Goal: Transaction & Acquisition: Purchase product/service

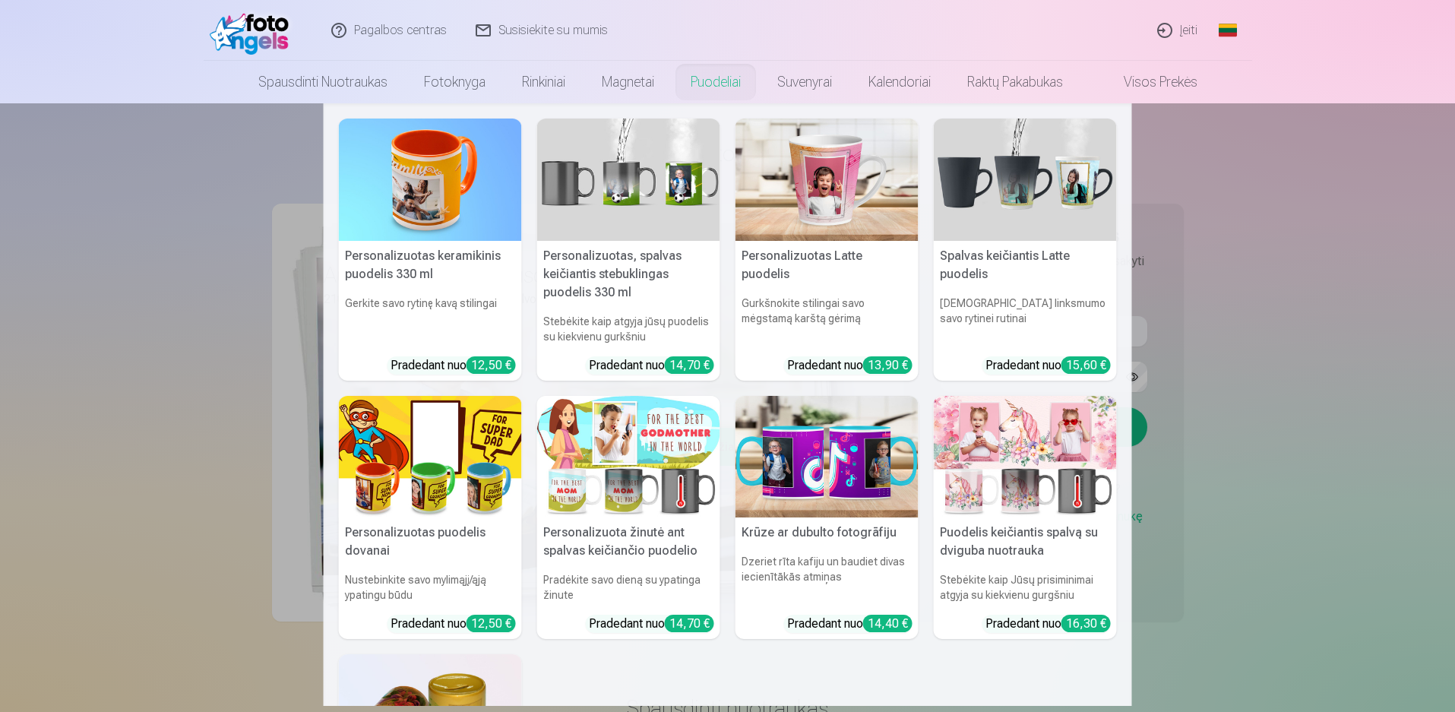
click at [1365, 290] on nav "Personalizuotas keramikinis puodelis 330 ml Gerkite savo rytinę kavą stilingai …" at bounding box center [727, 404] width 1455 height 603
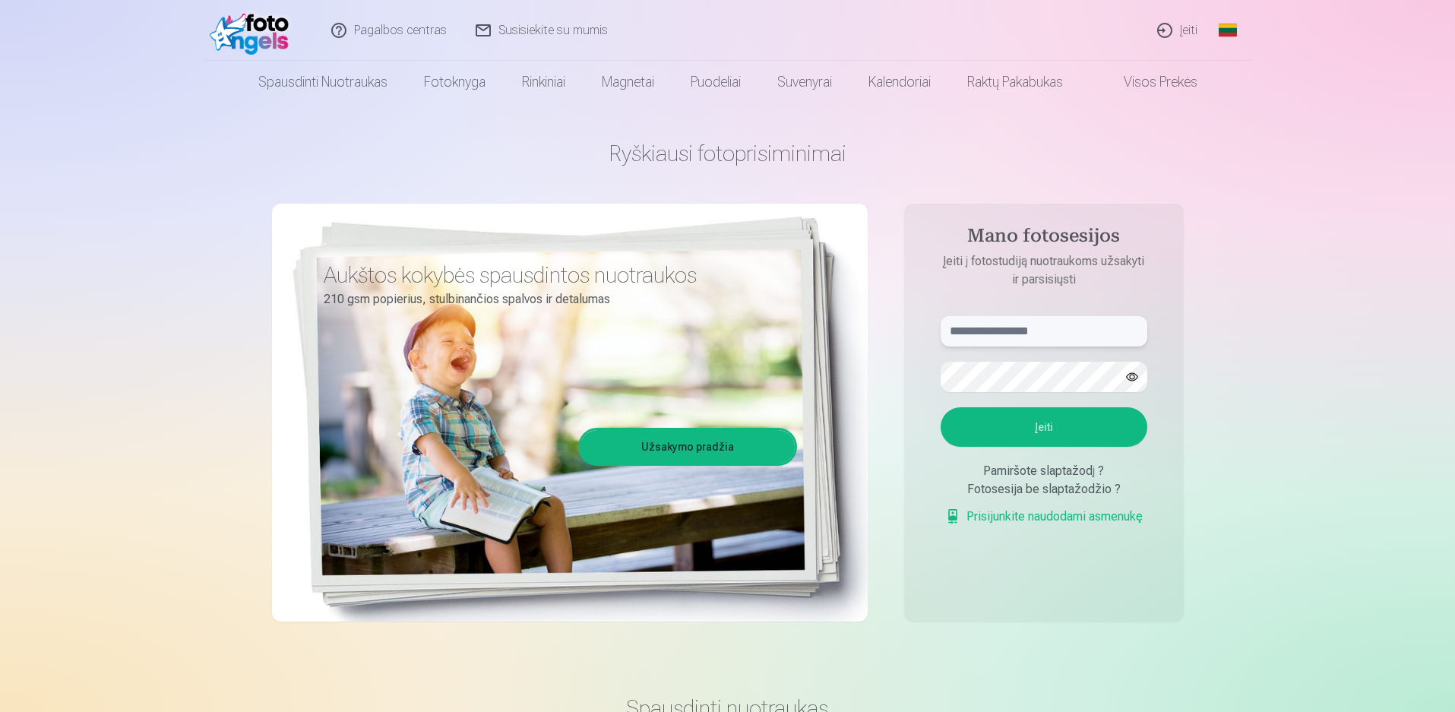
click at [1080, 330] on input "text" at bounding box center [1044, 331] width 207 height 30
click at [712, 439] on link "Užsakymo pradžia" at bounding box center [687, 446] width 214 height 33
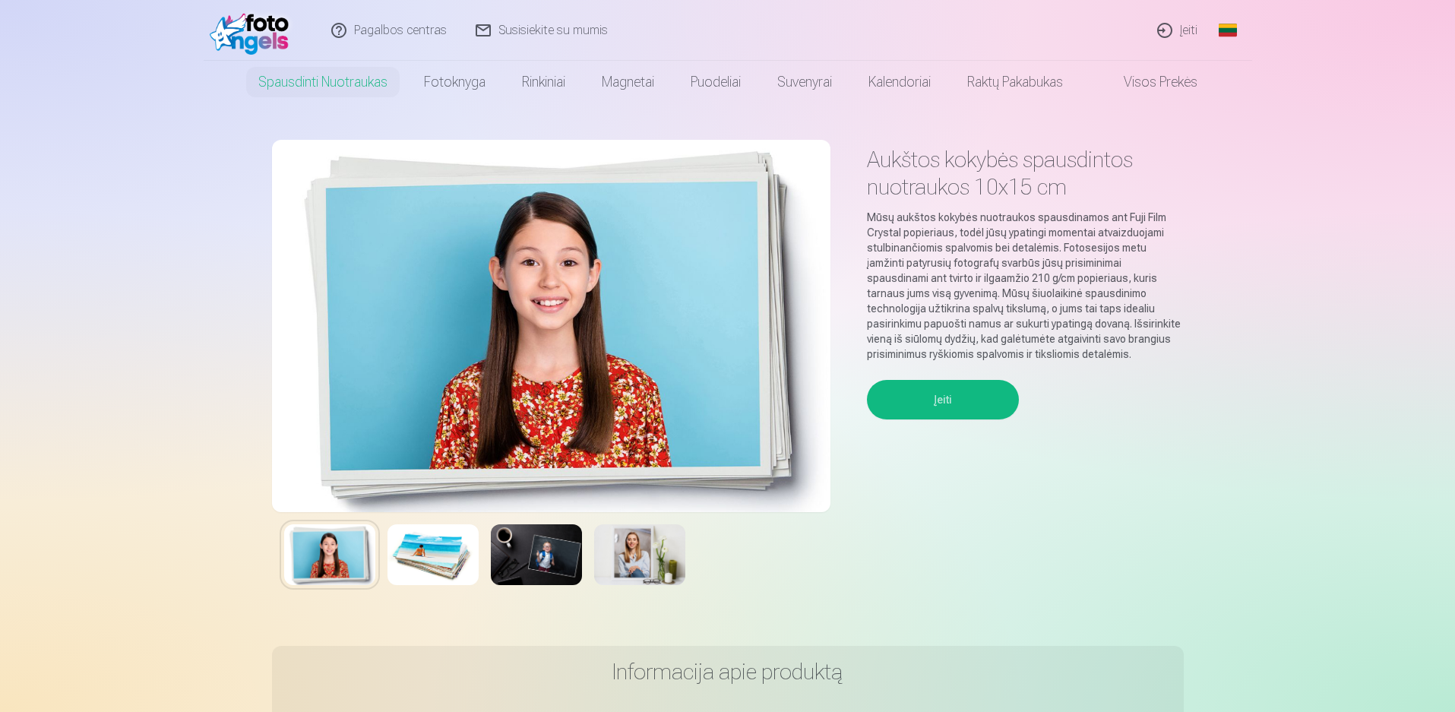
click at [1179, 28] on link "Įeiti" at bounding box center [1178, 30] width 69 height 61
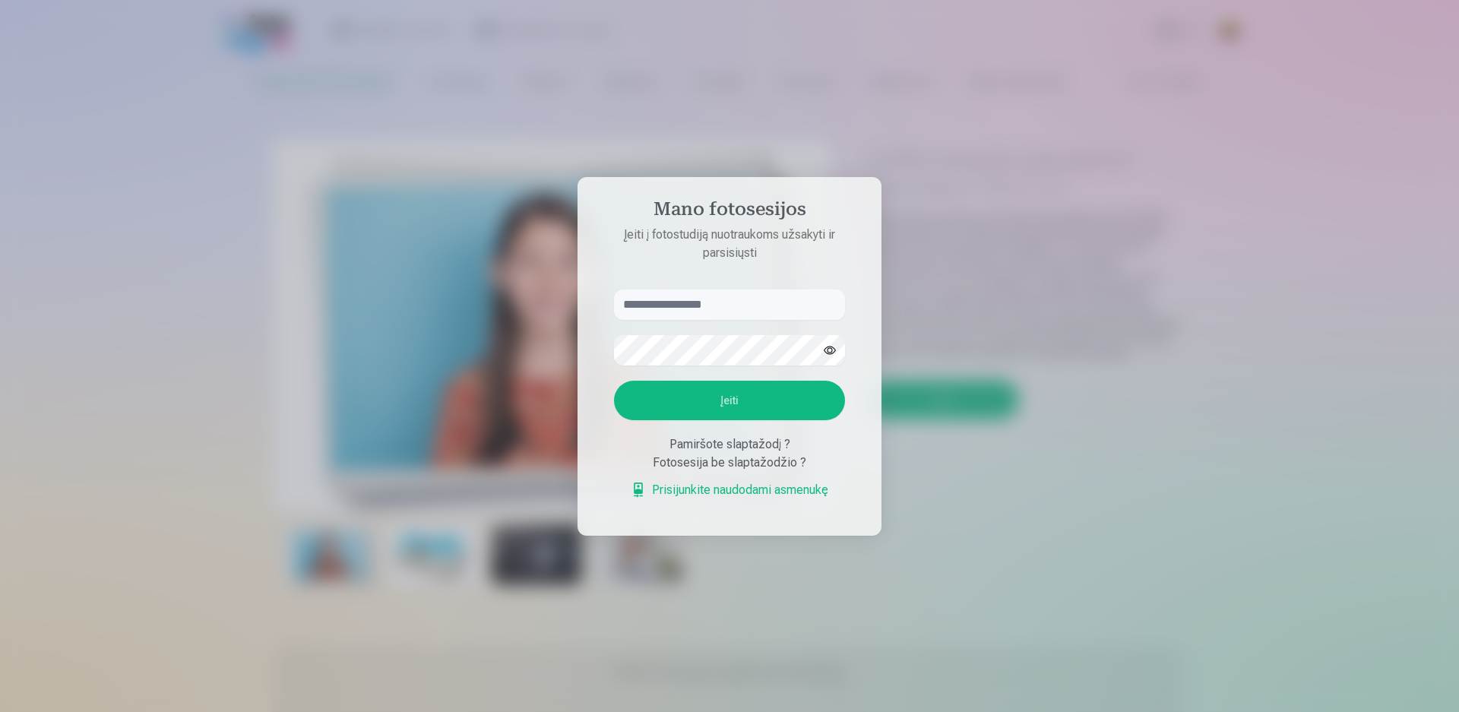
click at [792, 467] on div "Fotosesija be slaptažodžio ?" at bounding box center [729, 463] width 231 height 18
click at [770, 489] on link "Prisijunkite naudodami asmenukę" at bounding box center [730, 490] width 198 height 18
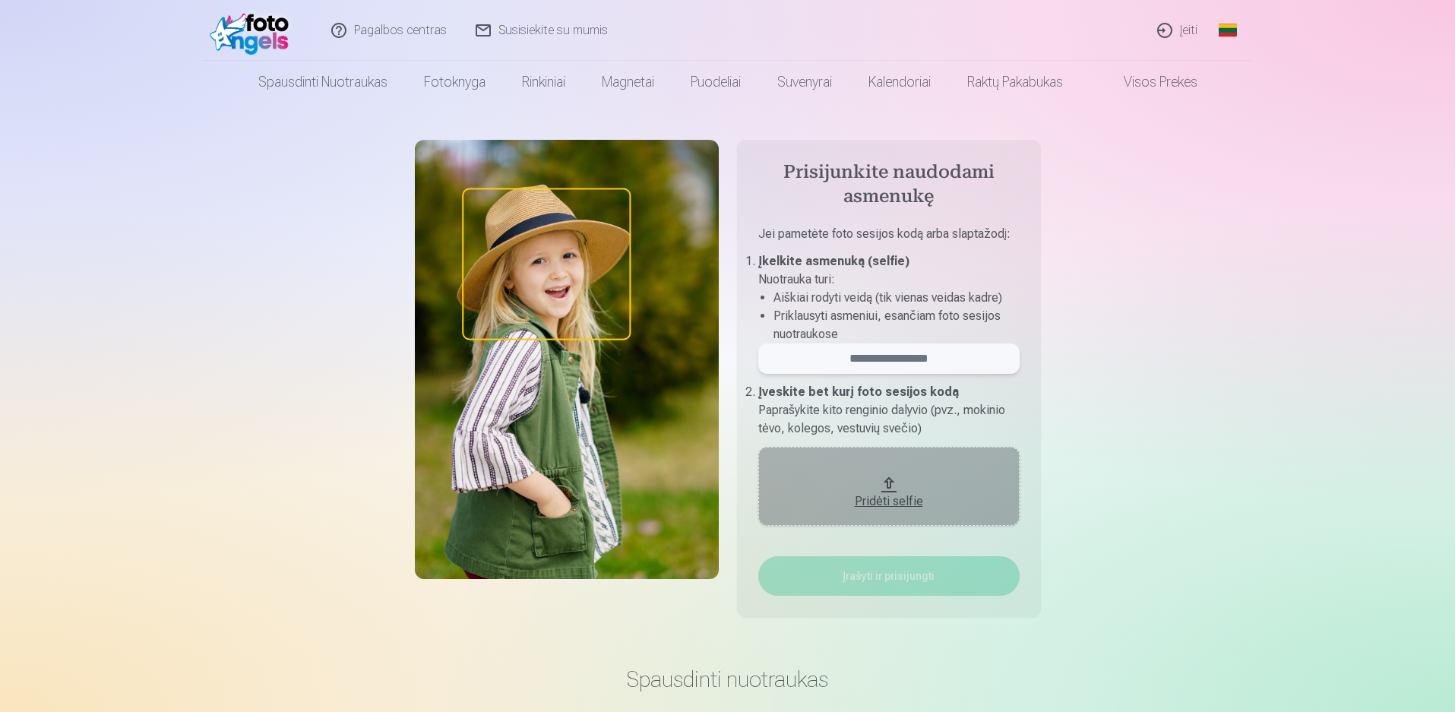
click at [968, 355] on input "email" at bounding box center [888, 358] width 261 height 30
